Goal: Task Accomplishment & Management: Use online tool/utility

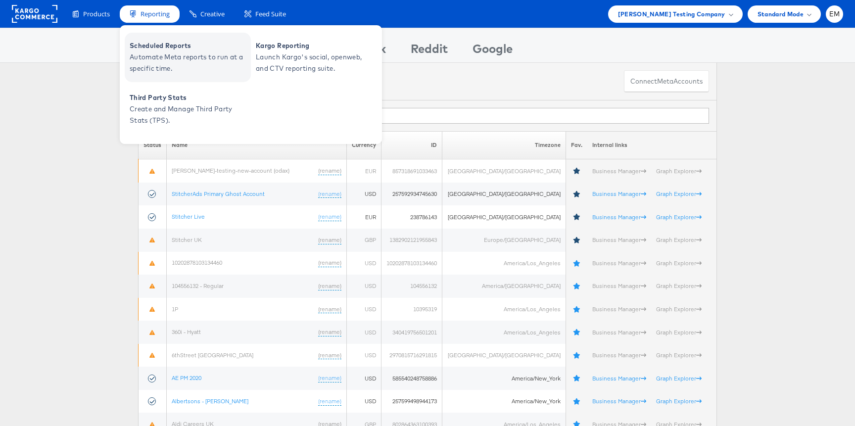
click at [165, 53] on span "Automate Meta reports to run at a specific time." at bounding box center [189, 62] width 119 height 23
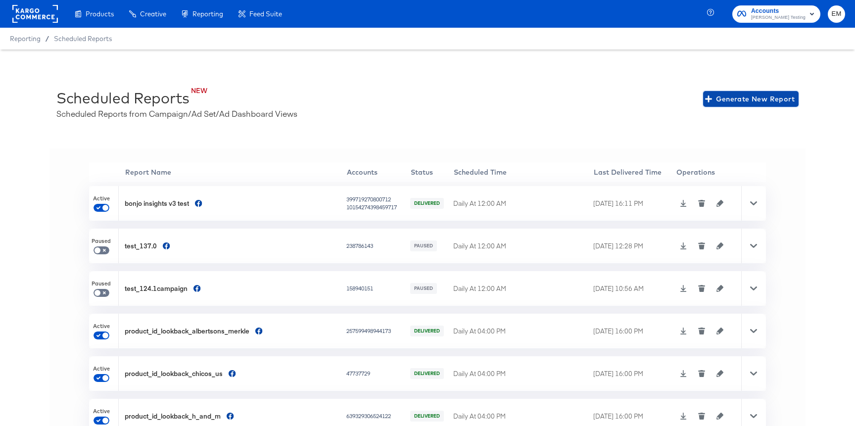
click at [737, 95] on span "Generate New Report" at bounding box center [751, 99] width 88 height 12
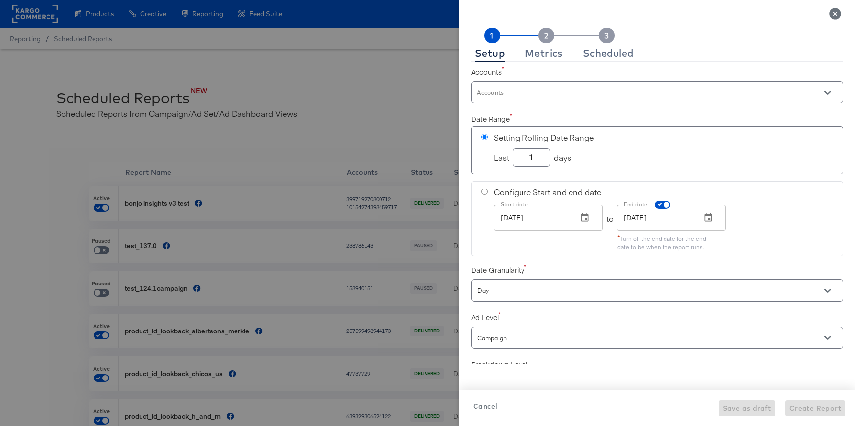
click at [505, 96] on input "Accounts" at bounding box center [642, 96] width 335 height 11
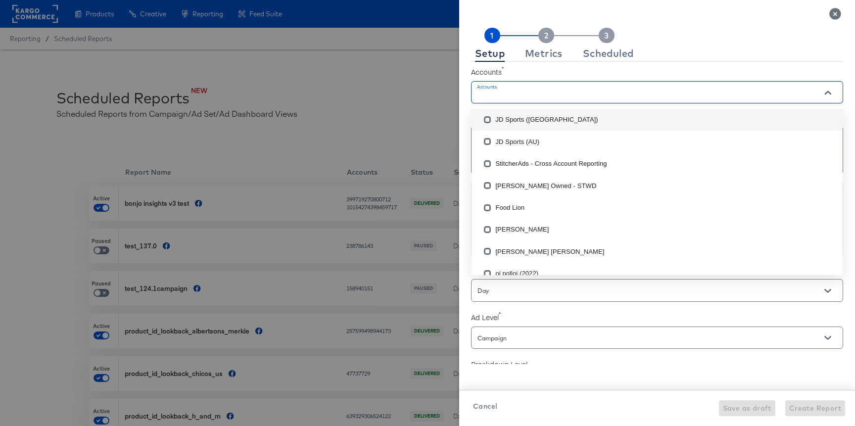
click at [508, 123] on li "JD Sports ([GEOGRAPHIC_DATA])" at bounding box center [656, 120] width 371 height 22
checkbox input "true"
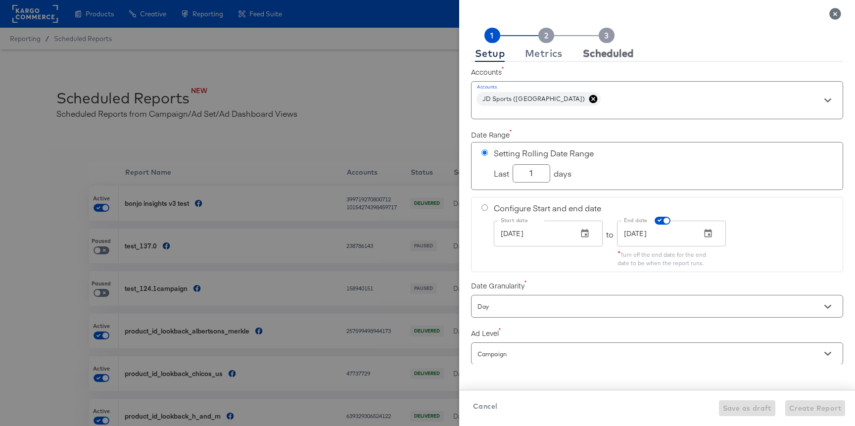
click at [581, 60] on button "Scheduled" at bounding box center [608, 54] width 59 height 16
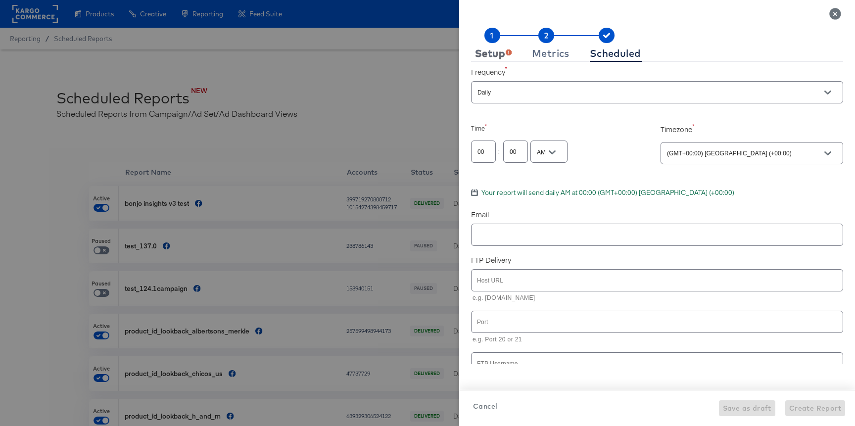
click at [498, 56] on div "Setup" at bounding box center [493, 53] width 37 height 8
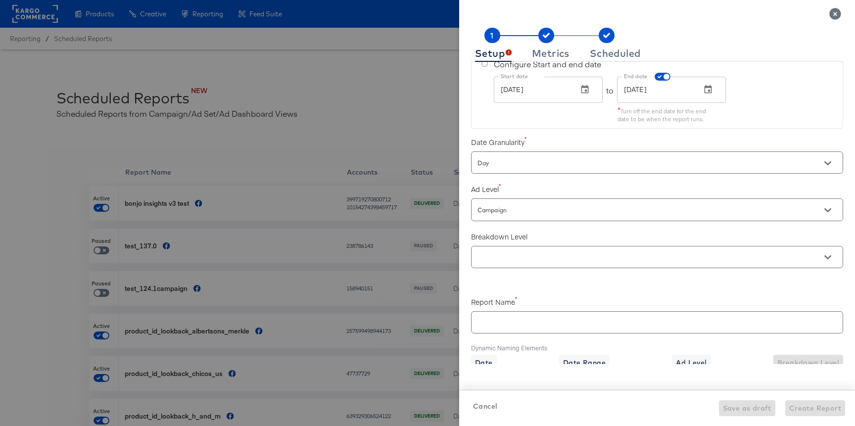
scroll to position [221, 0]
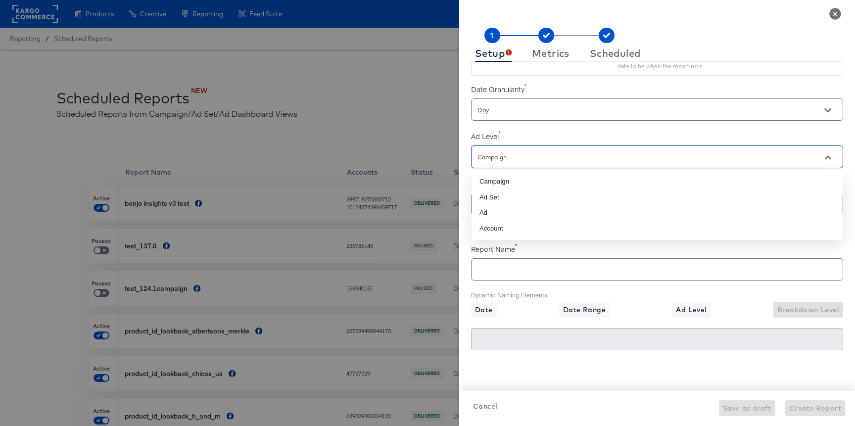
click at [512, 157] on input "Campaign" at bounding box center [642, 156] width 335 height 11
click at [530, 248] on label "Report Name" at bounding box center [657, 249] width 372 height 10
click at [517, 195] on div at bounding box center [657, 204] width 372 height 22
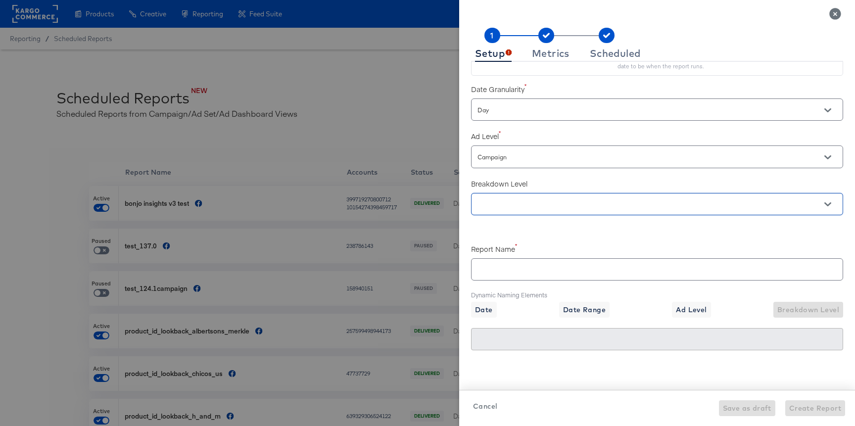
click at [502, 206] on input "text" at bounding box center [642, 204] width 335 height 11
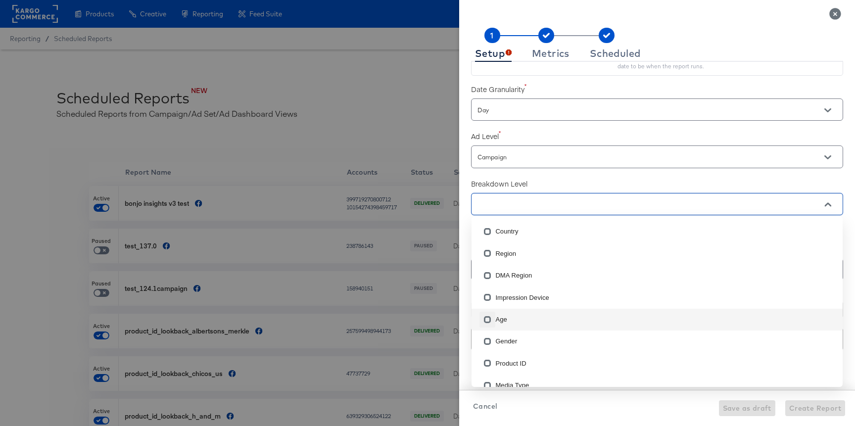
click at [491, 312] on span at bounding box center [487, 320] width 16 height 16
checkbox input "true"
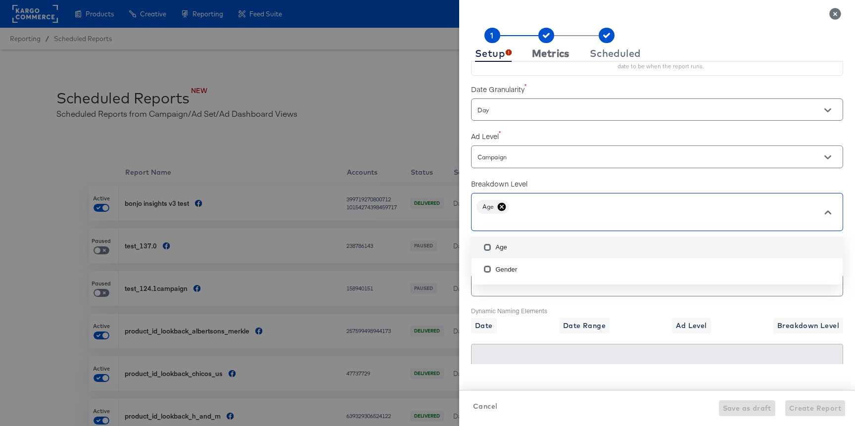
click at [550, 49] on div "Metrics" at bounding box center [551, 53] width 38 height 8
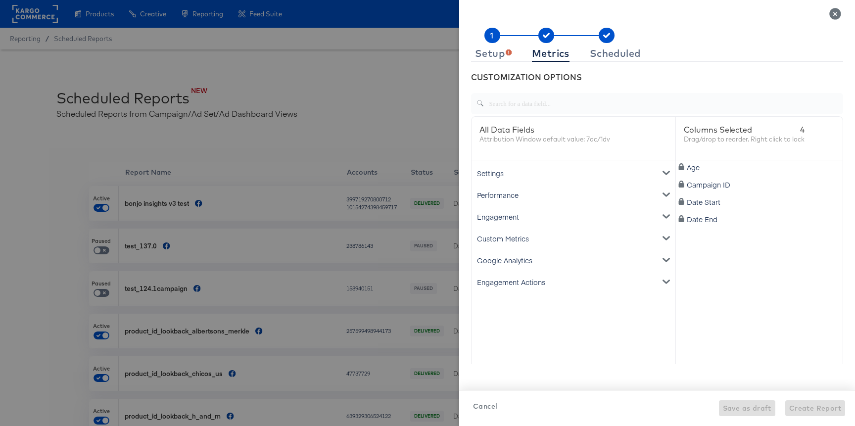
click at [498, 256] on div "Google Analytics" at bounding box center [573, 260] width 200 height 22
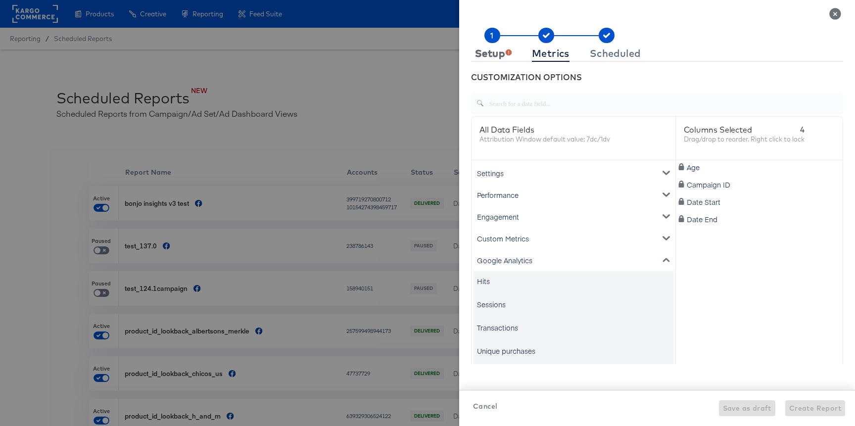
click at [495, 55] on div "Setup" at bounding box center [493, 53] width 37 height 8
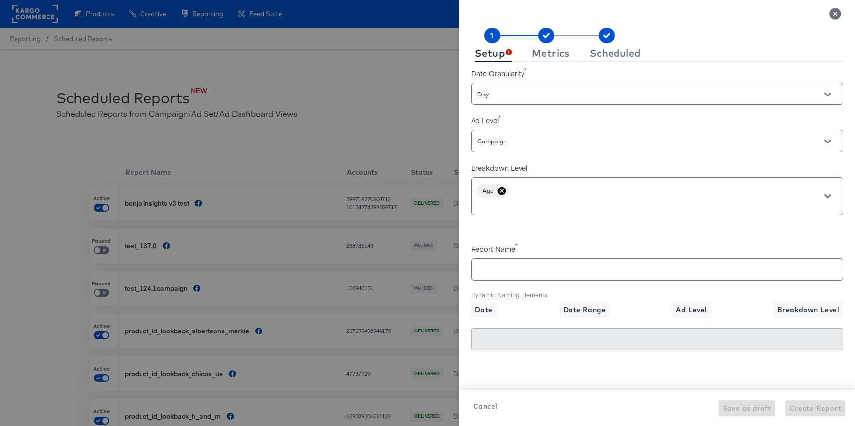
checkbox input "true"
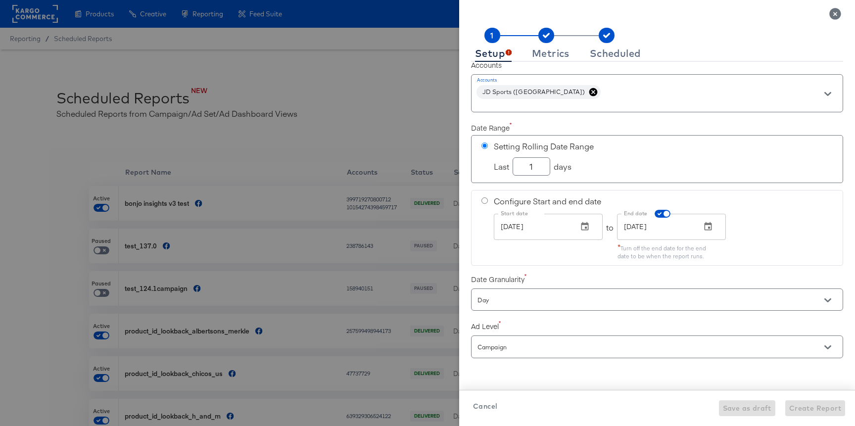
scroll to position [0, 0]
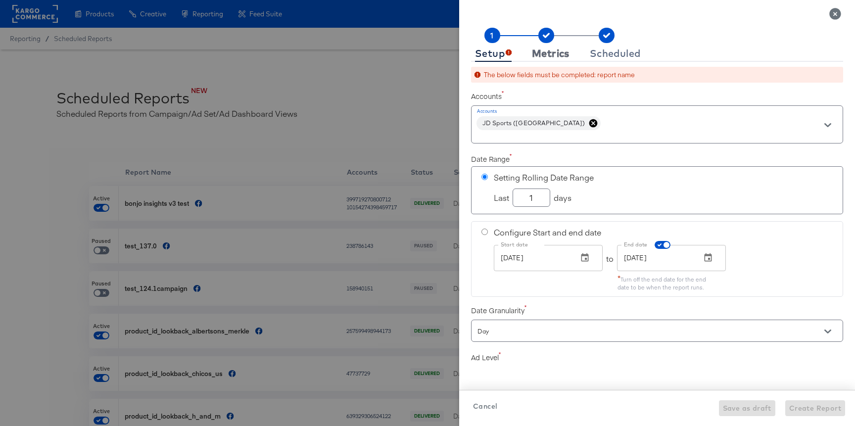
click at [542, 57] on div "Metrics" at bounding box center [551, 53] width 38 height 8
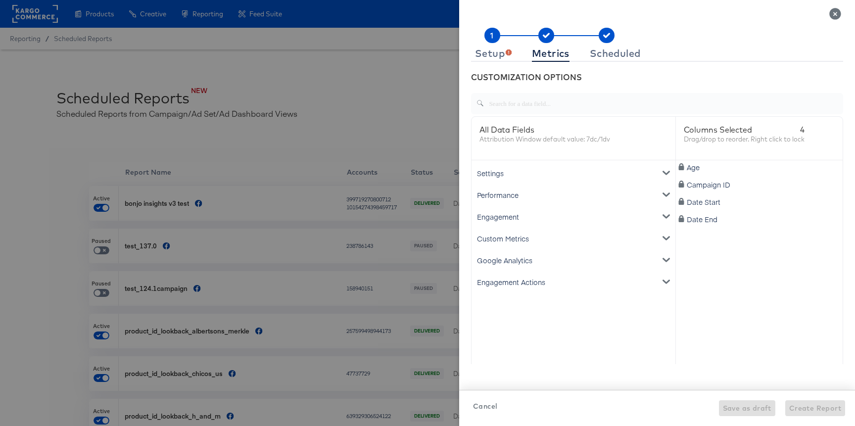
click at [516, 255] on div "Google Analytics" at bounding box center [573, 260] width 200 height 22
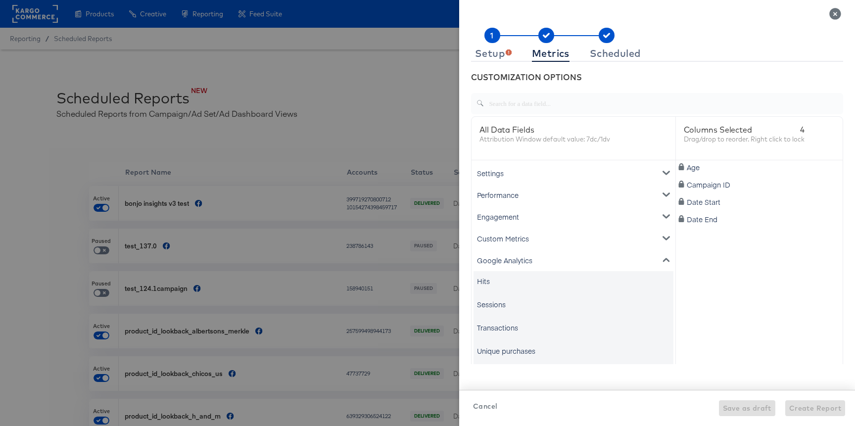
click at [516, 255] on div "Google Analytics" at bounding box center [573, 260] width 200 height 22
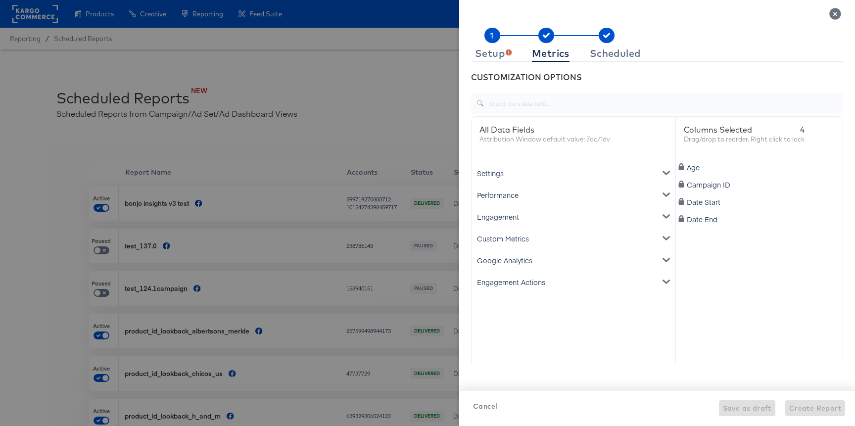
click at [510, 255] on div "Google Analytics" at bounding box center [573, 260] width 200 height 22
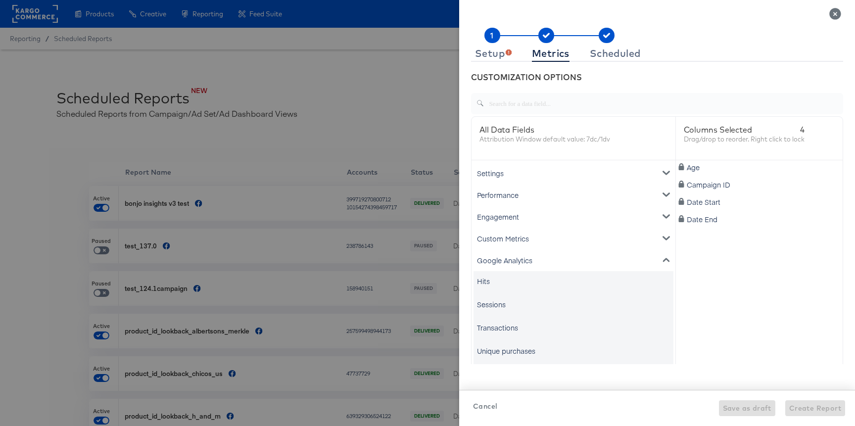
click at [510, 255] on div "Google Analytics" at bounding box center [573, 260] width 200 height 22
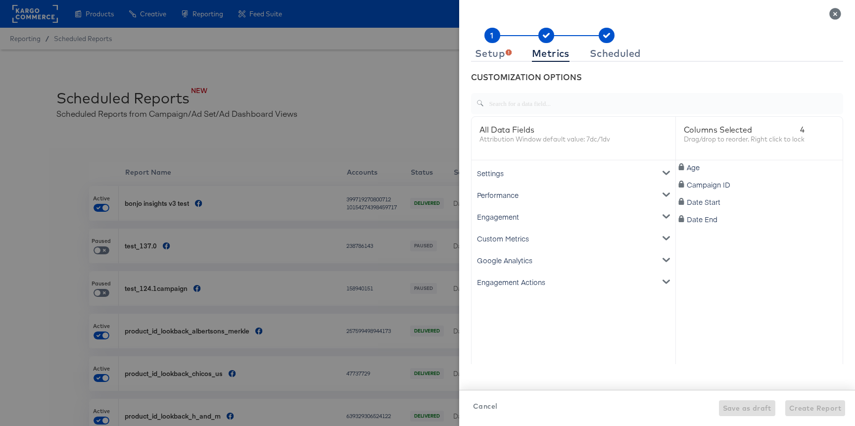
click at [569, 258] on div "Google Analytics" at bounding box center [573, 260] width 200 height 22
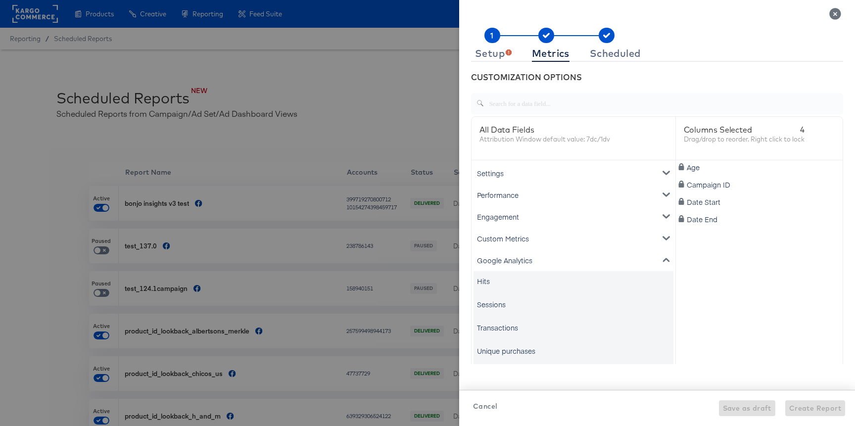
click at [515, 285] on div "Hits" at bounding box center [573, 281] width 200 height 20
click at [513, 52] on button "Setup" at bounding box center [493, 54] width 45 height 16
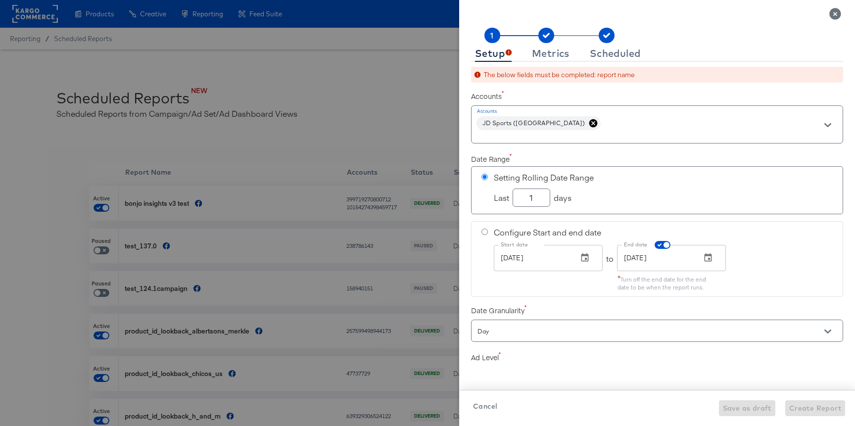
checkbox input "true"
